Goal: Task Accomplishment & Management: Manage account settings

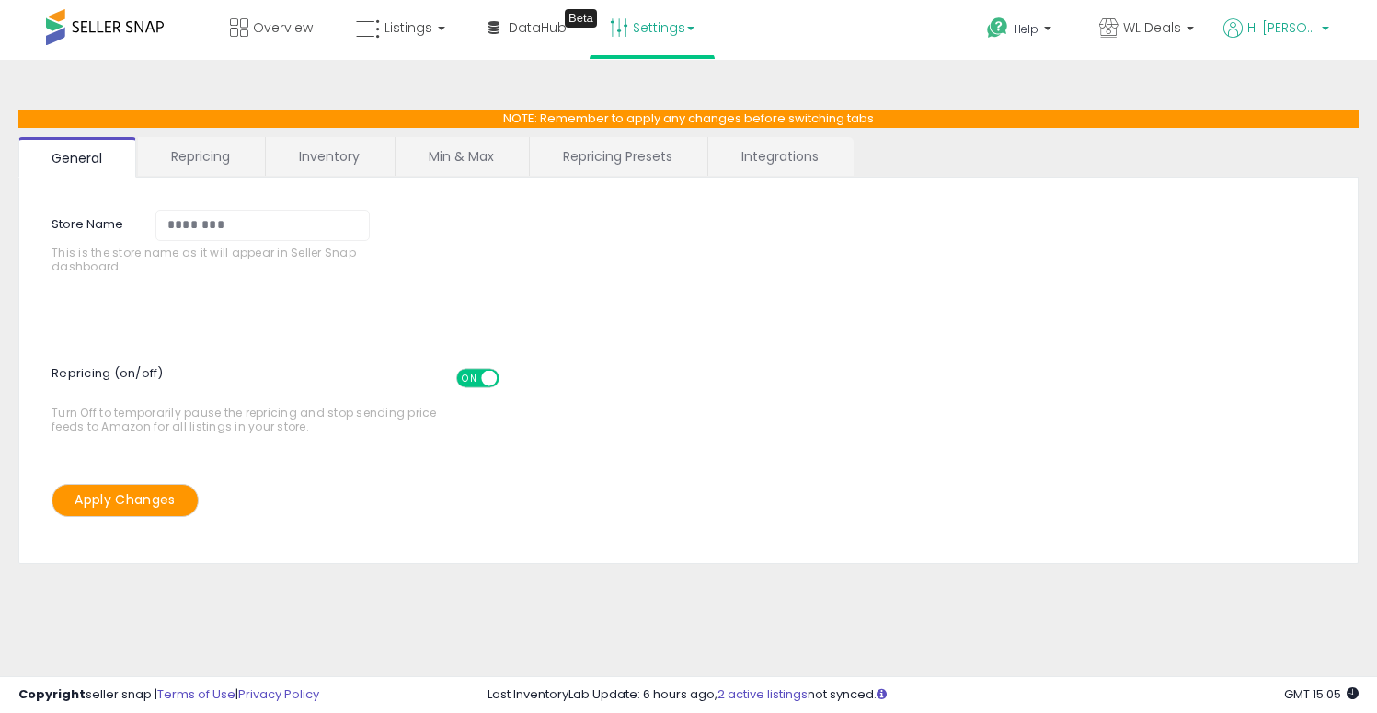
click at [1296, 19] on span "Hi [PERSON_NAME]" at bounding box center [1281, 27] width 69 height 18
click at [1282, 95] on link "Account" at bounding box center [1287, 97] width 49 height 17
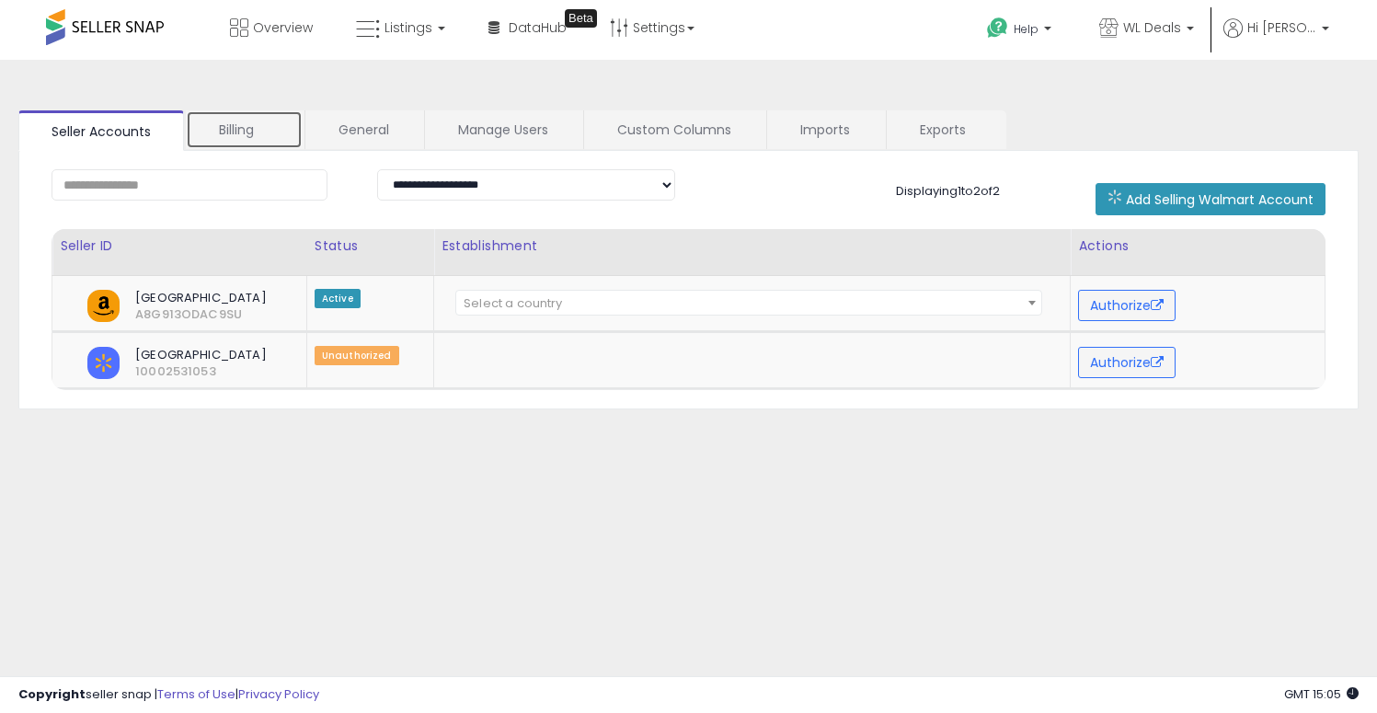
click at [249, 122] on link "Billing" at bounding box center [244, 129] width 117 height 39
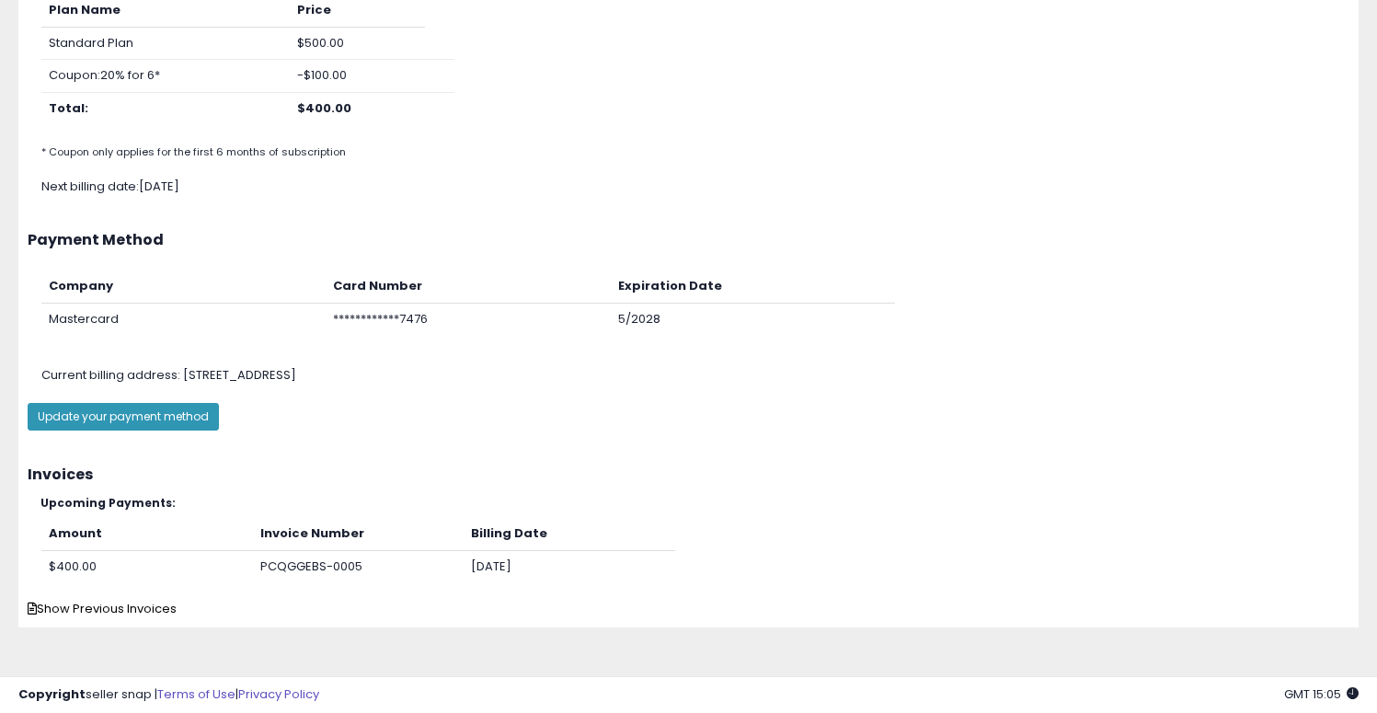
scroll to position [224, 0]
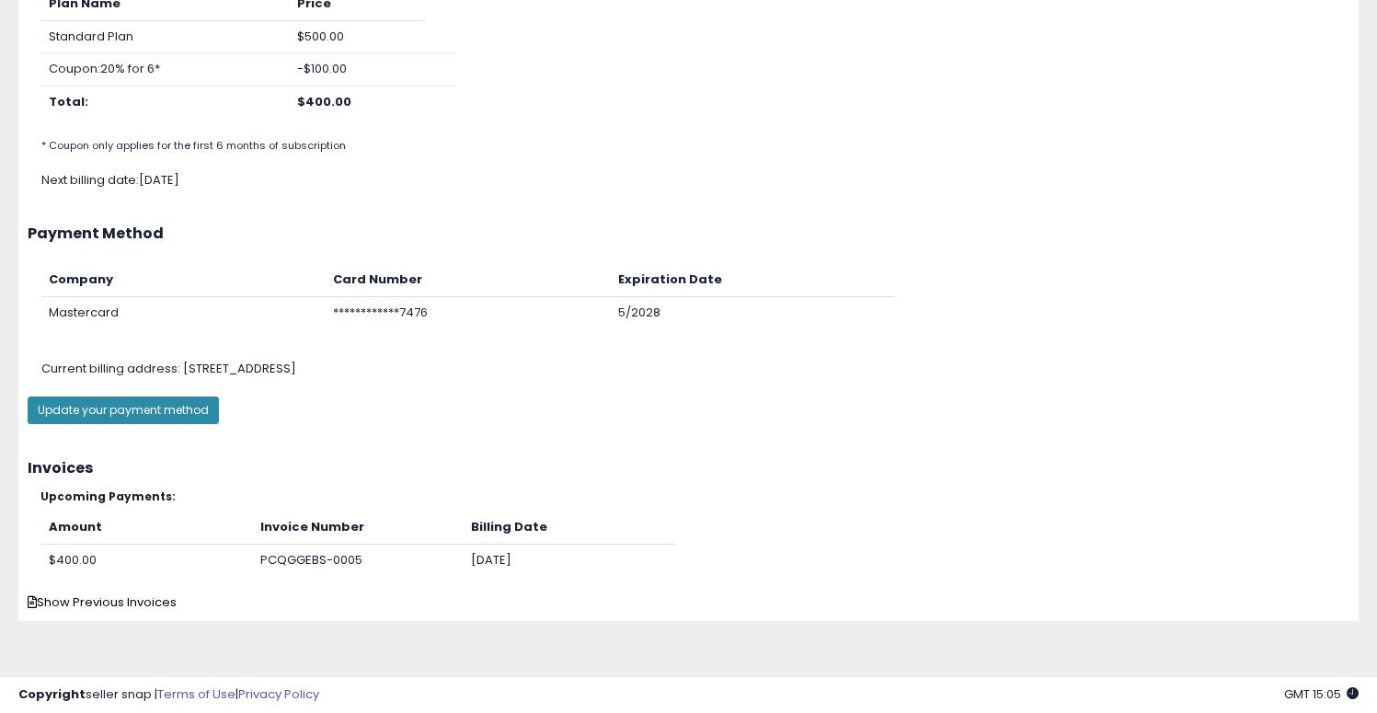
click at [186, 403] on button "Update your payment method" at bounding box center [123, 410] width 191 height 28
